Goal: Check status: Check status

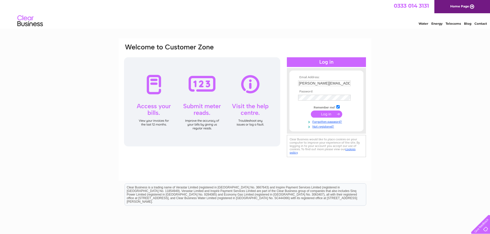
click at [331, 115] on input "submit" at bounding box center [326, 114] width 31 height 7
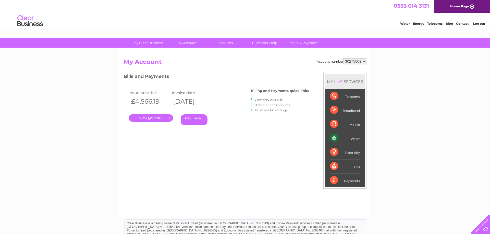
click at [266, 100] on link "View previous bills" at bounding box center [268, 100] width 28 height 4
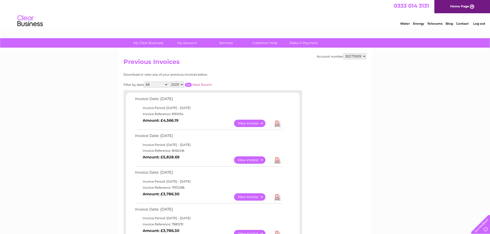
click at [246, 124] on link "View" at bounding box center [253, 123] width 38 height 7
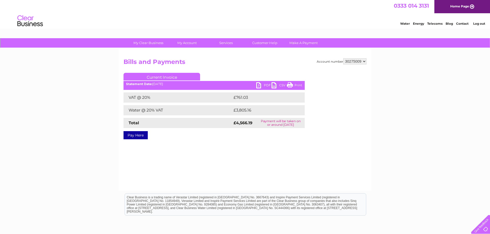
click at [294, 86] on link "Print" at bounding box center [294, 85] width 15 height 7
click at [259, 86] on link "PDF" at bounding box center [263, 85] width 15 height 7
